Goal: Information Seeking & Learning: Learn about a topic

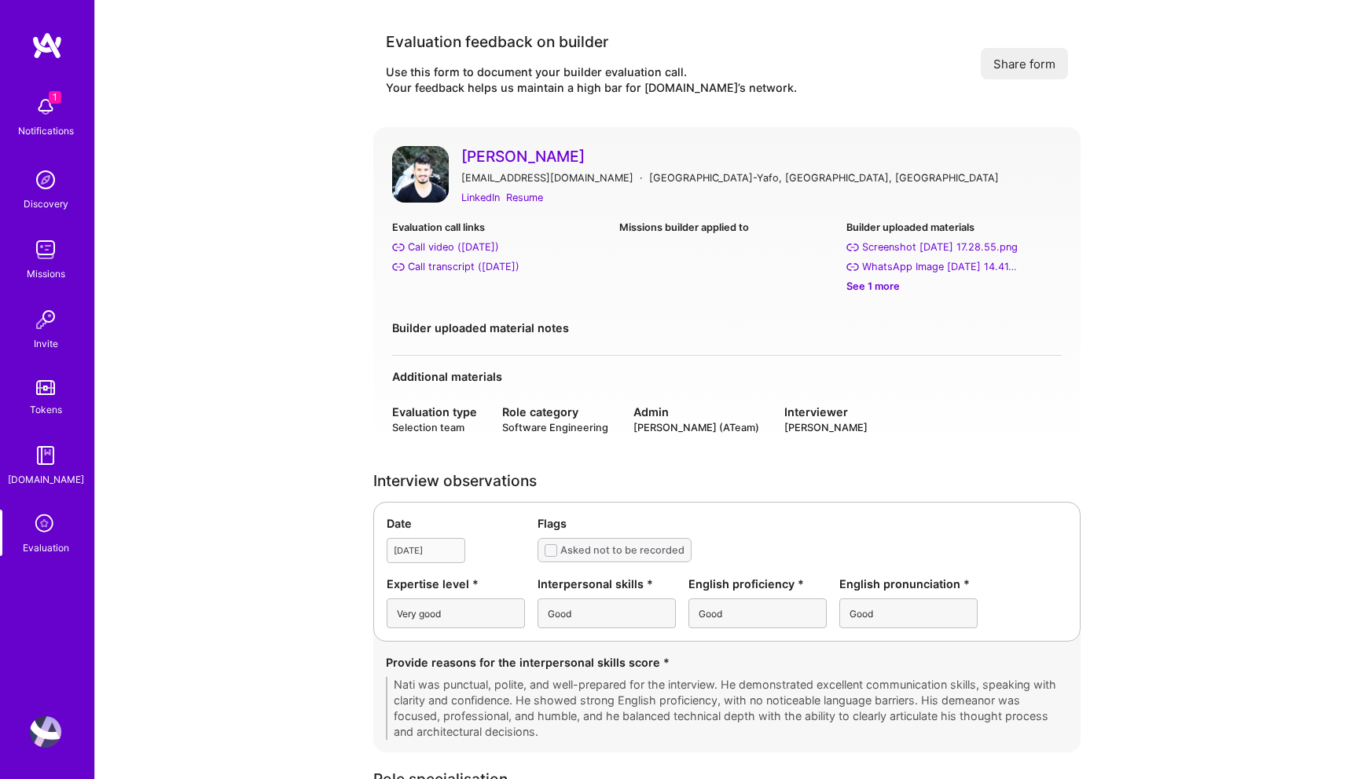
click at [578, 233] on div "Evaluation call links" at bounding box center [499, 227] width 215 height 17
click at [522, 194] on div "Resume" at bounding box center [524, 197] width 37 height 17
click at [464, 264] on div "Call transcript (Jul 03, 2025)" at bounding box center [464, 267] width 112 height 17
click at [433, 248] on div "Call video (Jul 03, 2025)" at bounding box center [453, 247] width 91 height 17
click at [493, 198] on div "LinkedIn" at bounding box center [480, 197] width 39 height 17
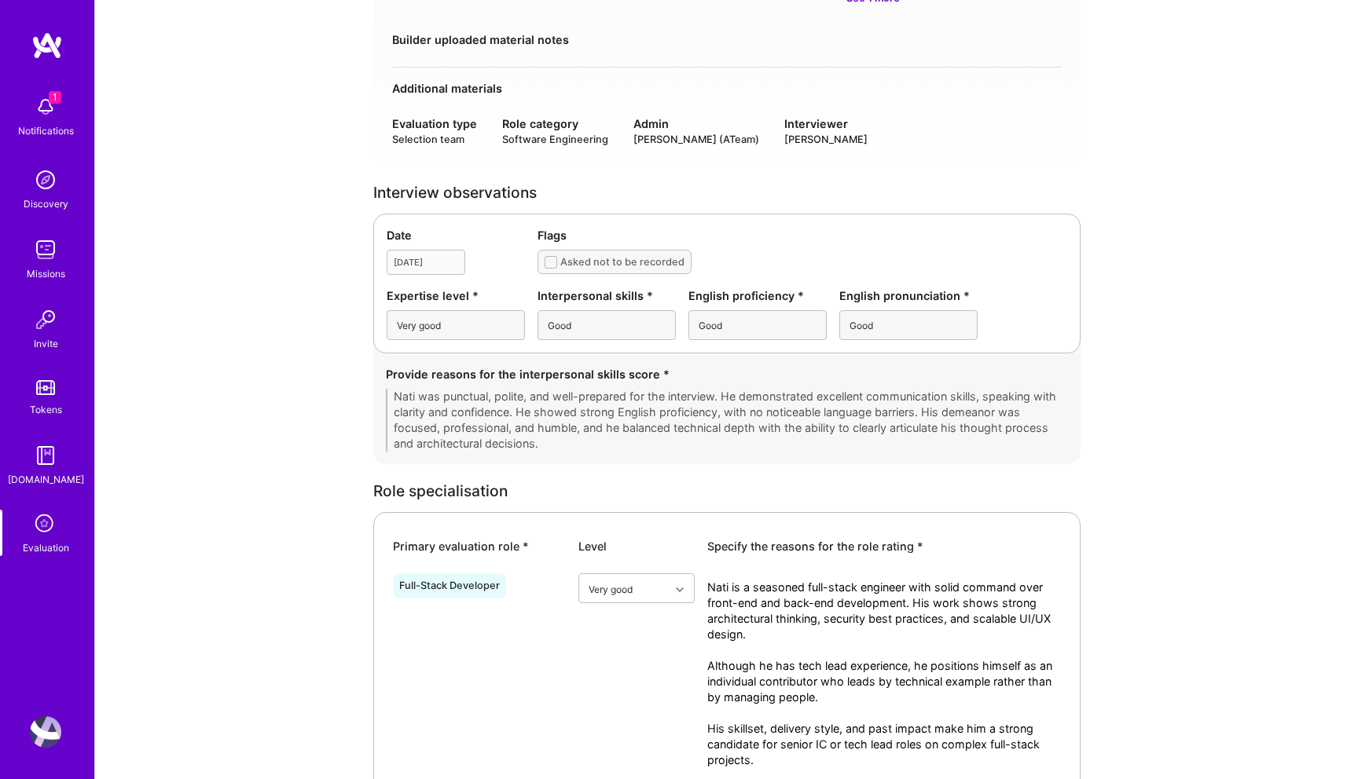
scroll to position [258, 0]
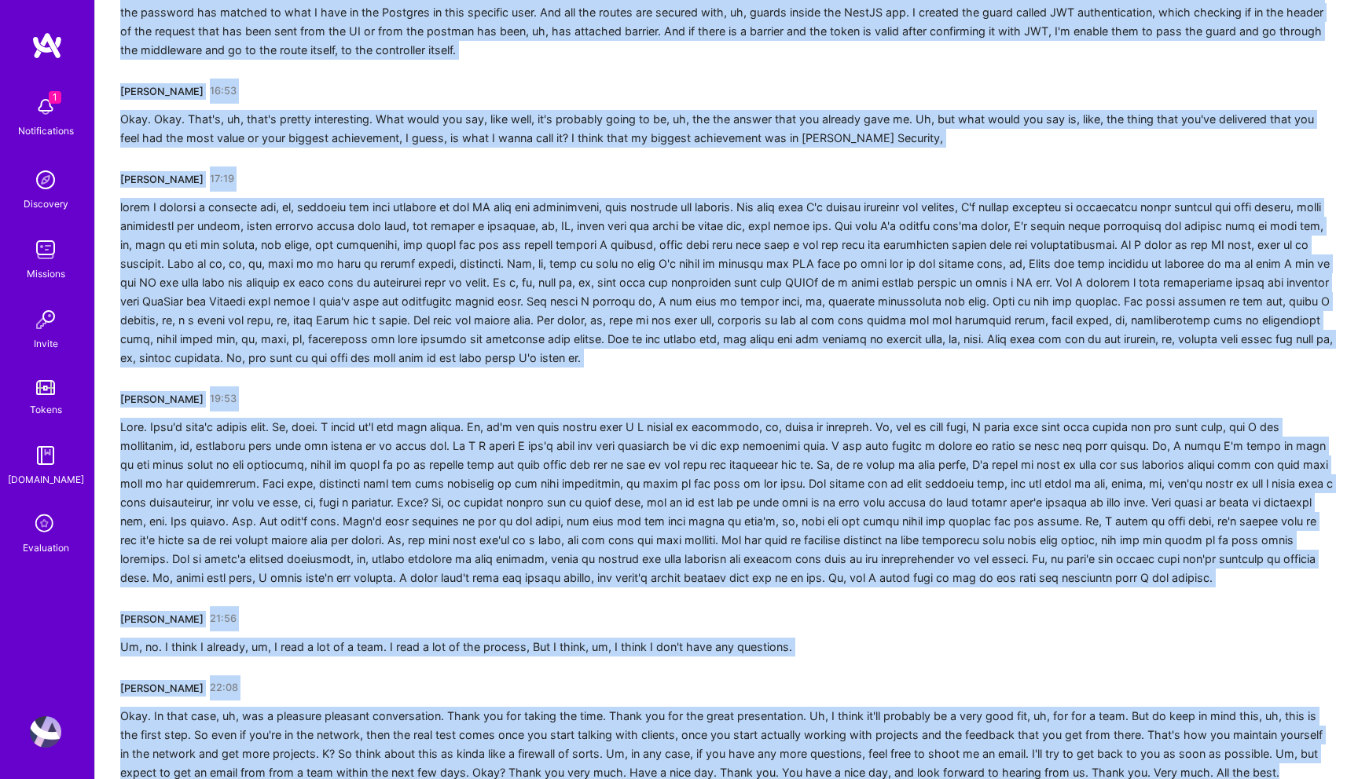
scroll to position [2724, 0]
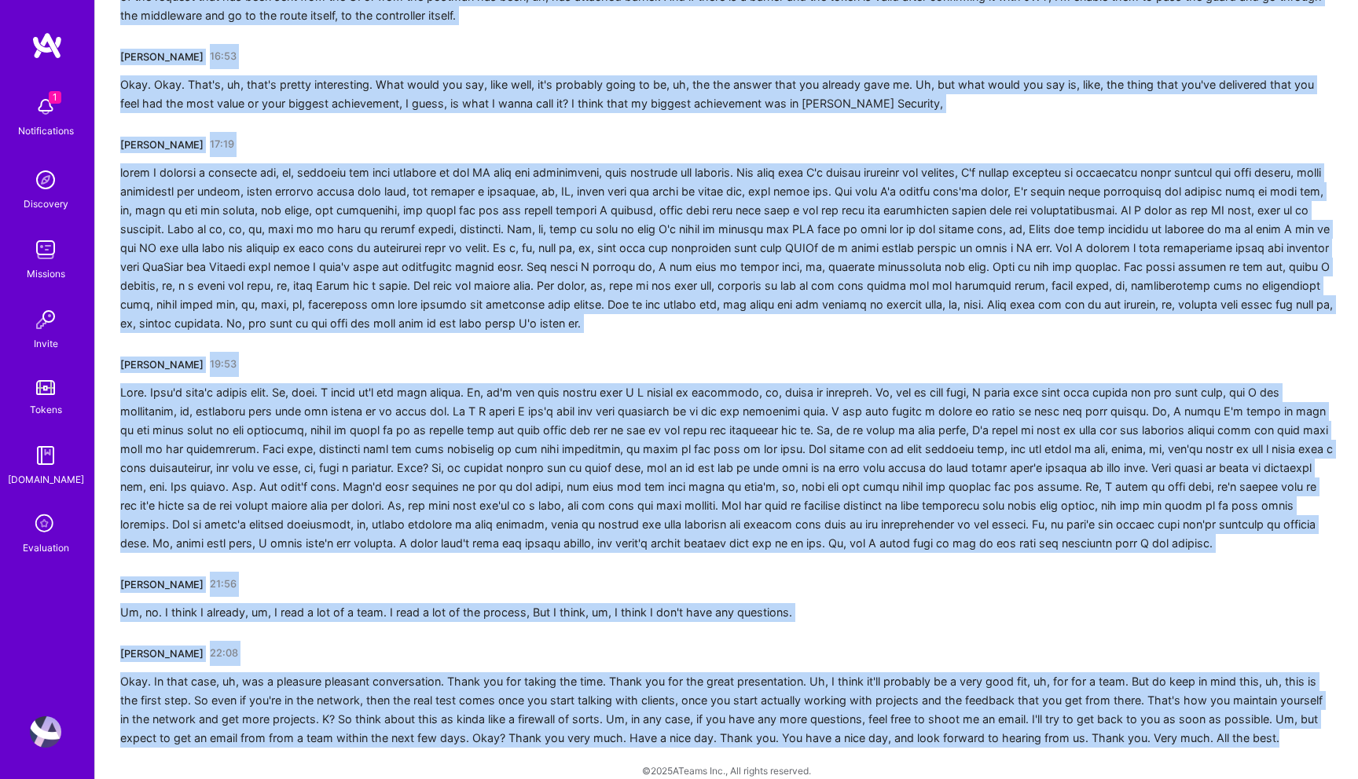
drag, startPoint x: 121, startPoint y: 280, endPoint x: 215, endPoint y: 779, distance: 507.8
copy div "Pedro Nogueira 00:00 Thanks for asking. Thanks for being on time. Yeah. Of cour…"
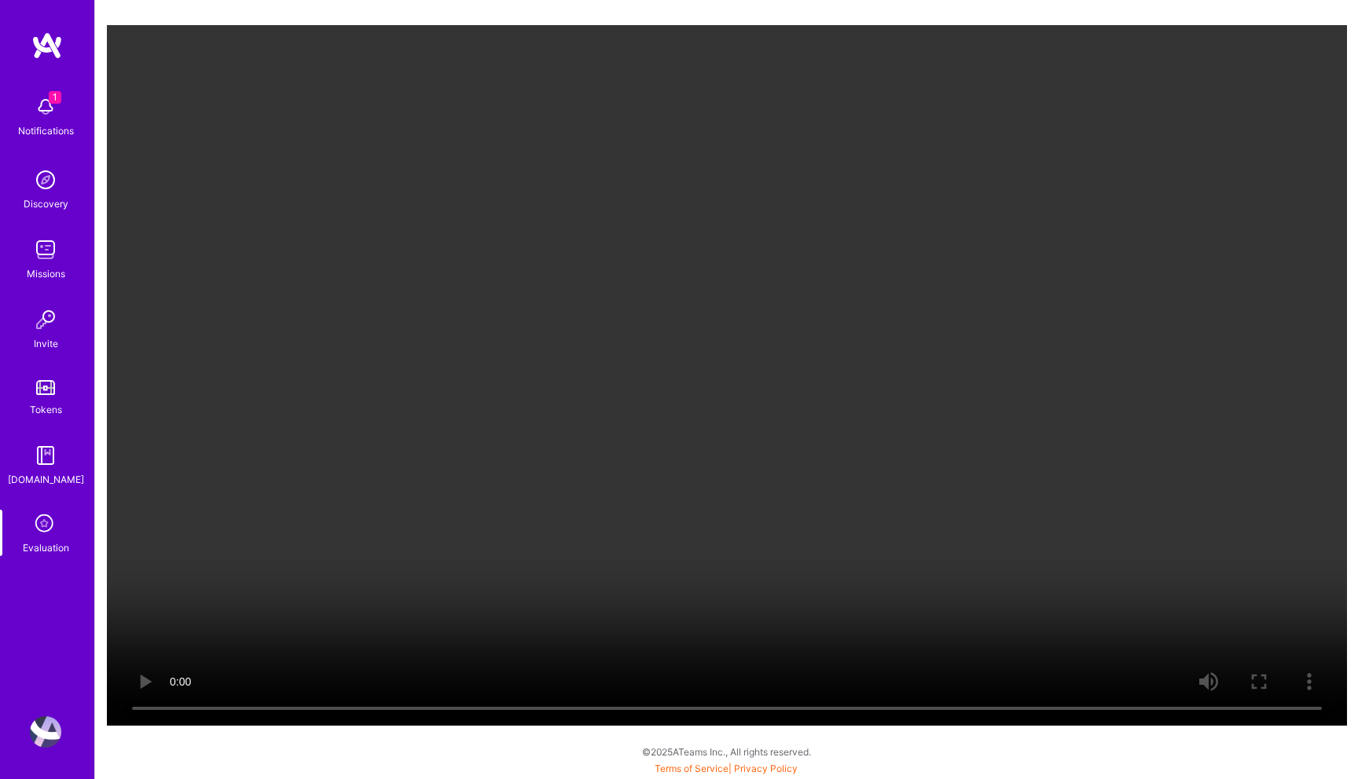
click at [1289, 382] on video "Your browser does not support the video tag." at bounding box center [727, 375] width 1240 height 701
click at [1239, 492] on video "Your browser does not support the video tag." at bounding box center [727, 375] width 1240 height 701
click at [669, 453] on video "Your browser does not support the video tag." at bounding box center [727, 375] width 1240 height 701
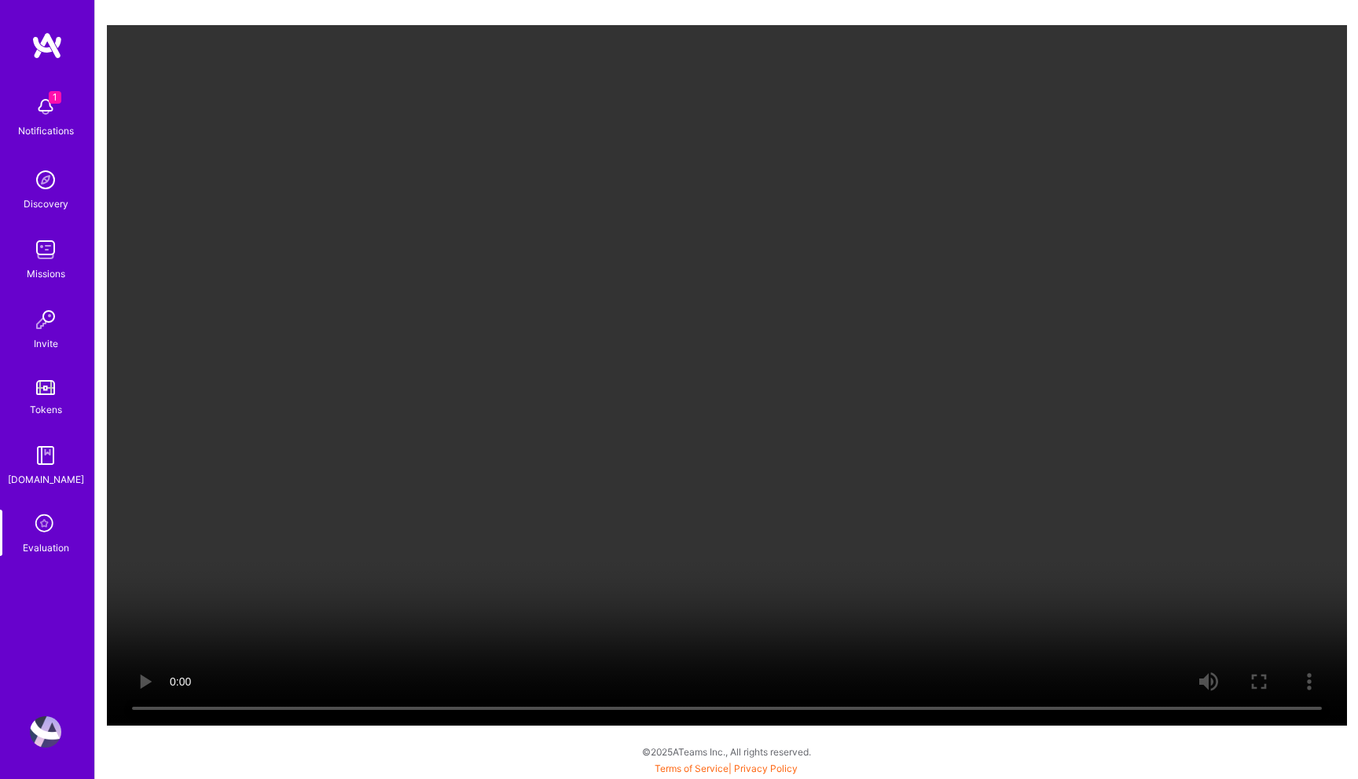
click at [669, 453] on video "Your browser does not support the video tag." at bounding box center [727, 375] width 1240 height 701
click at [692, 519] on video "Your browser does not support the video tag." at bounding box center [727, 375] width 1240 height 701
click at [1205, 362] on video "Your browser does not support the video tag." at bounding box center [727, 375] width 1240 height 701
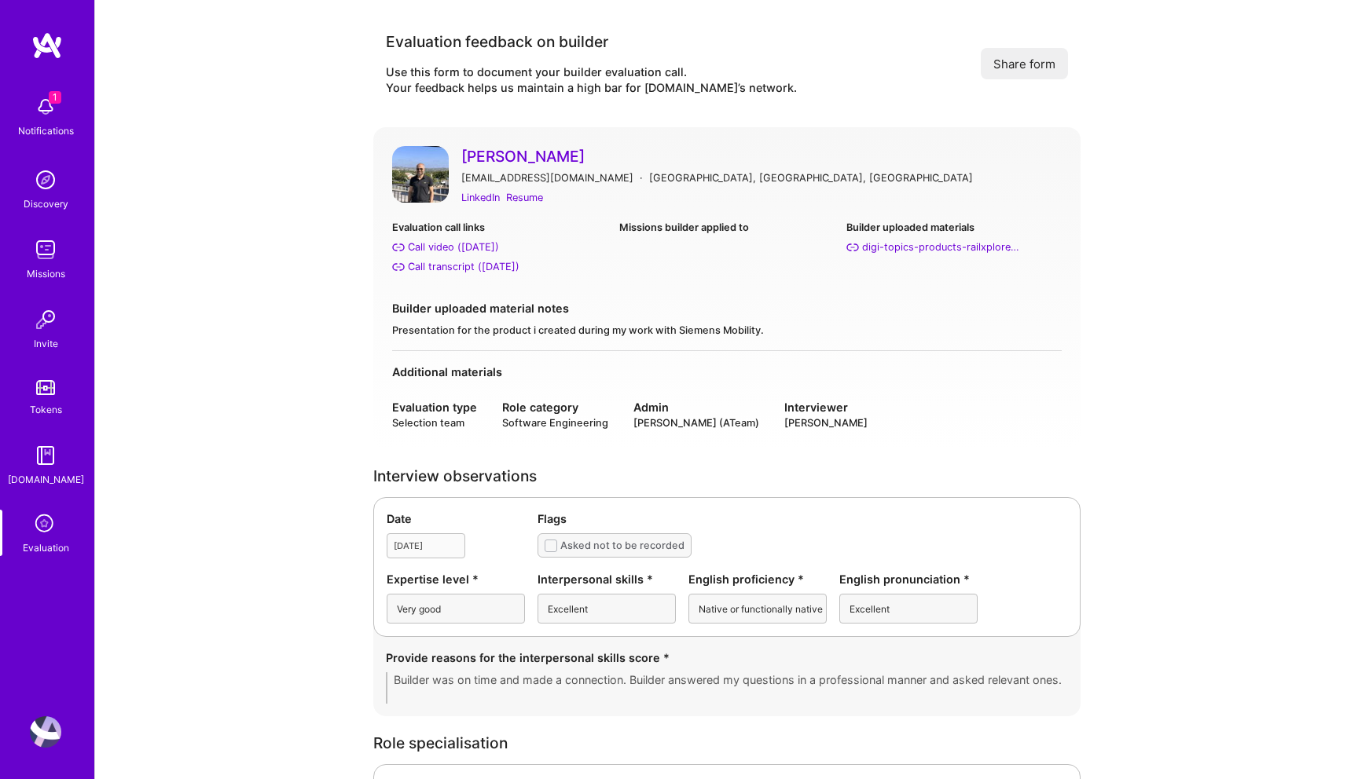
click at [610, 291] on div "Evaluation call links Call video (Jul 03, 2025) Call transcript (Jul 03, 2025) …" at bounding box center [726, 285] width 669 height 132
click at [524, 199] on div "Resume" at bounding box center [524, 197] width 37 height 17
click at [466, 263] on div "Call transcript ([DATE])" at bounding box center [464, 267] width 112 height 17
click at [459, 245] on div "Call video (Jul 03, 2025)" at bounding box center [453, 247] width 91 height 17
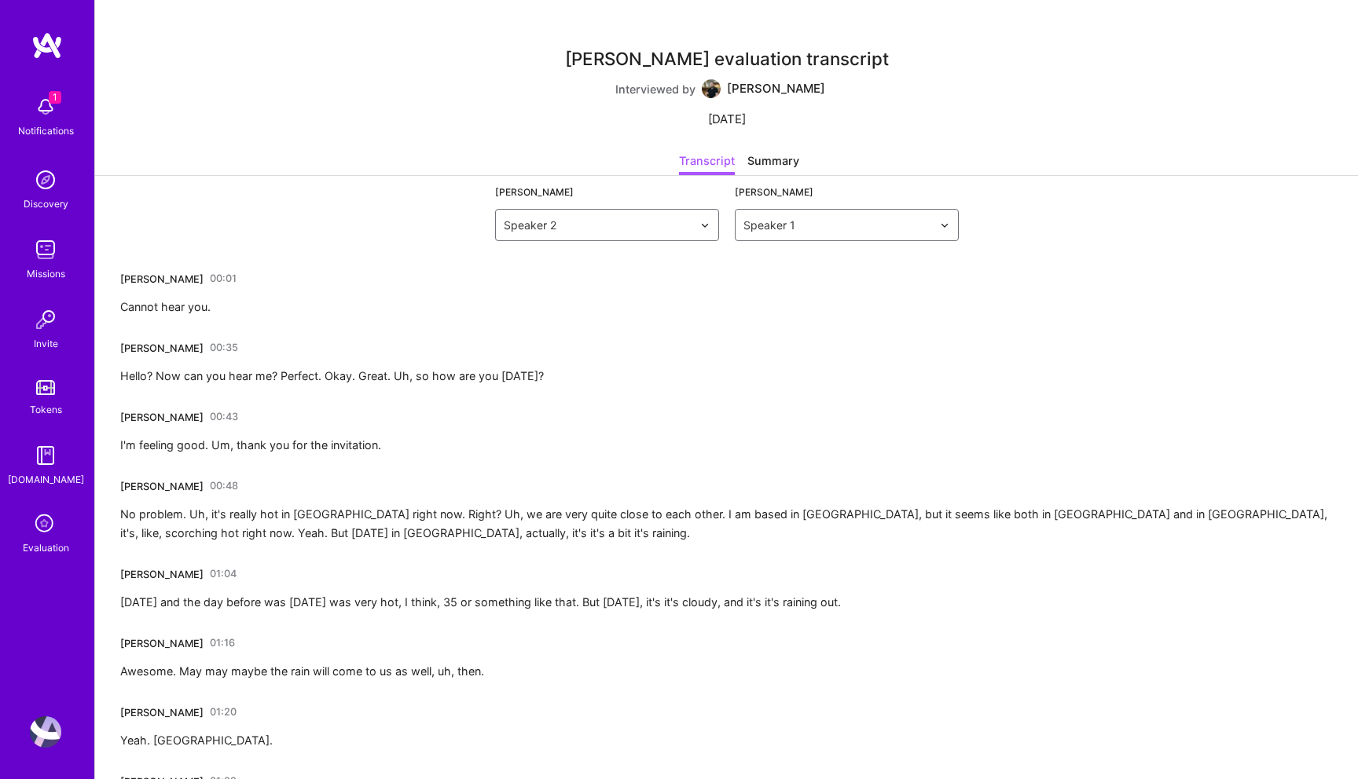
click at [256, 380] on div "Hello? Now can you hear me? Perfect. Okay. Great. Uh, so how are you today?" at bounding box center [332, 376] width 424 height 19
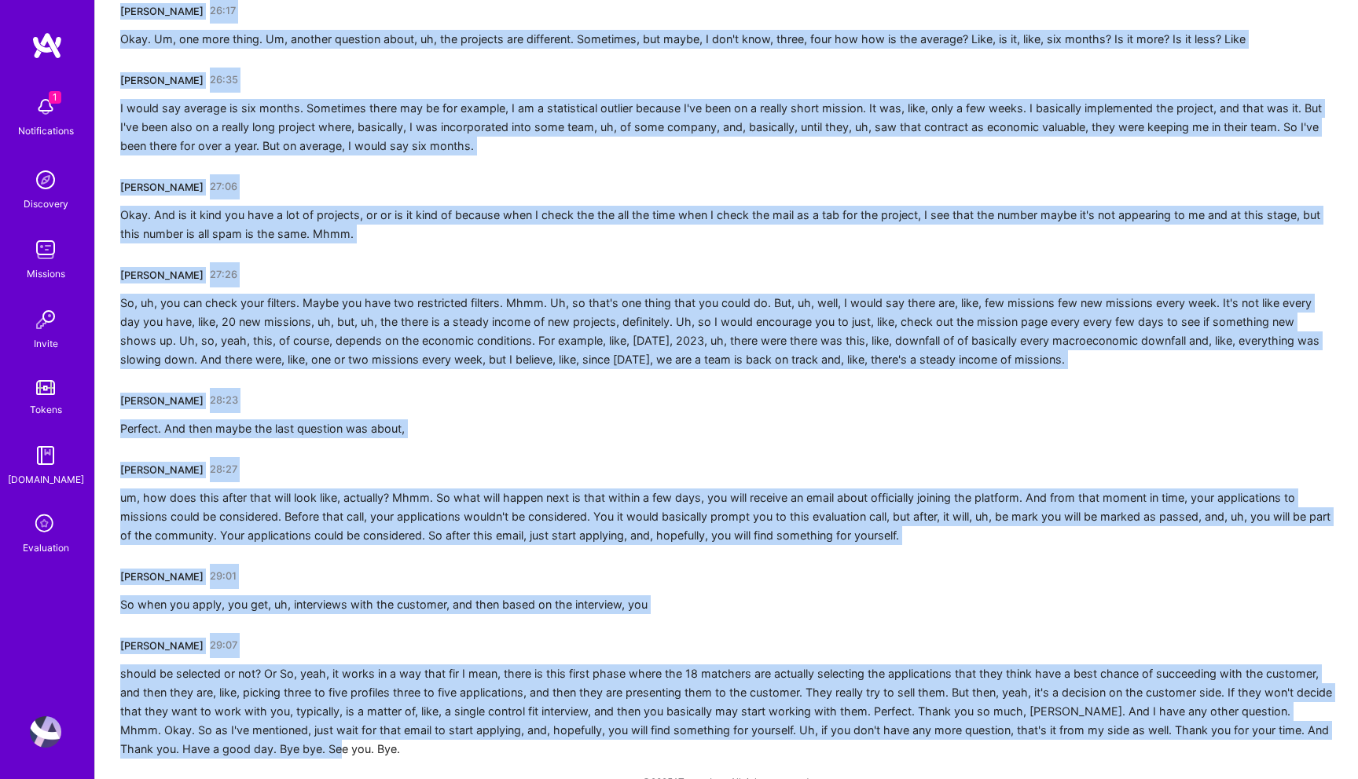
scroll to position [5811, 0]
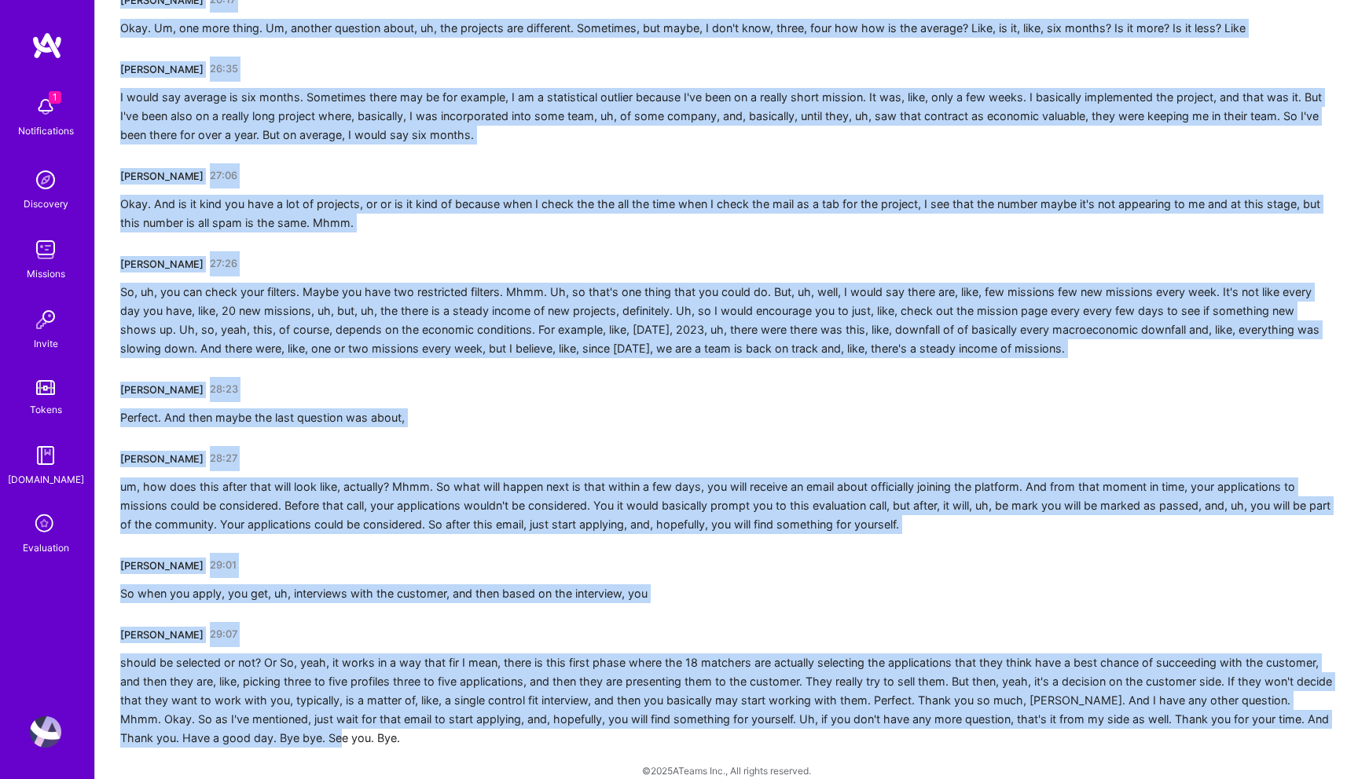
drag, startPoint x: 122, startPoint y: 281, endPoint x: 369, endPoint y: 779, distance: 555.6
copy div "Mohamed Mansour 00:01 Cannot hear you. Piotr Bochenek 00:35 Hello? Now can you …"
